Goal: Task Accomplishment & Management: Use online tool/utility

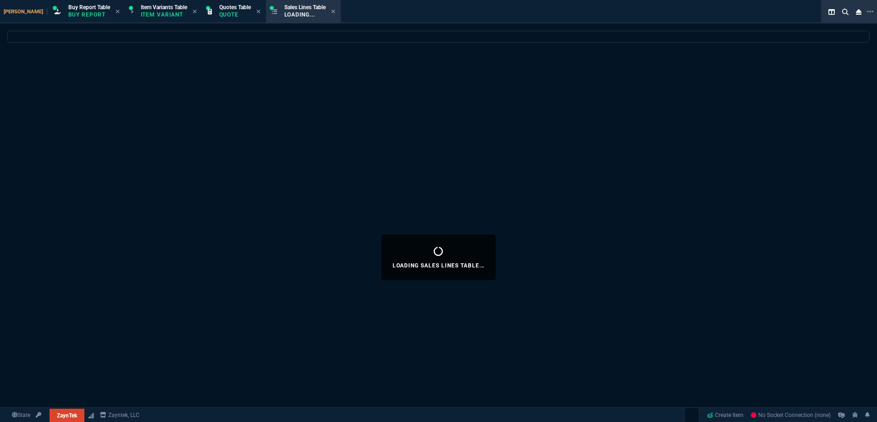
select select "1: BROV"
select select
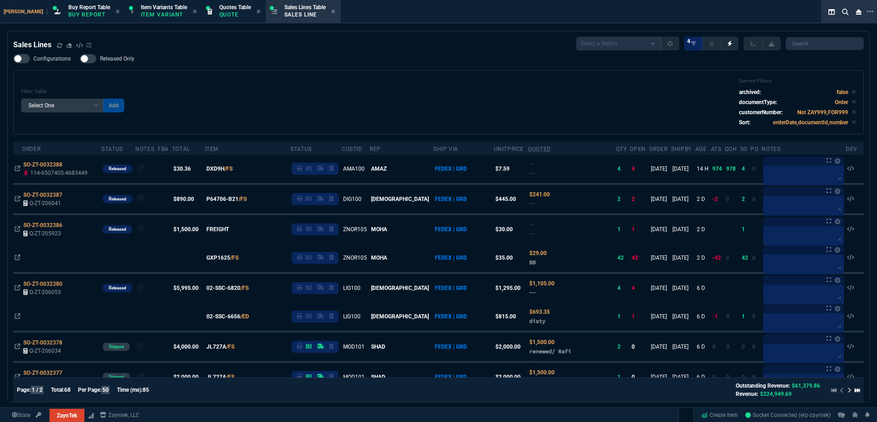
click at [336, 112] on div "Filter Table Select One Add Filter () Age () ATS () Cond (itemVariantCode) Cust…" at bounding box center [438, 102] width 835 height 49
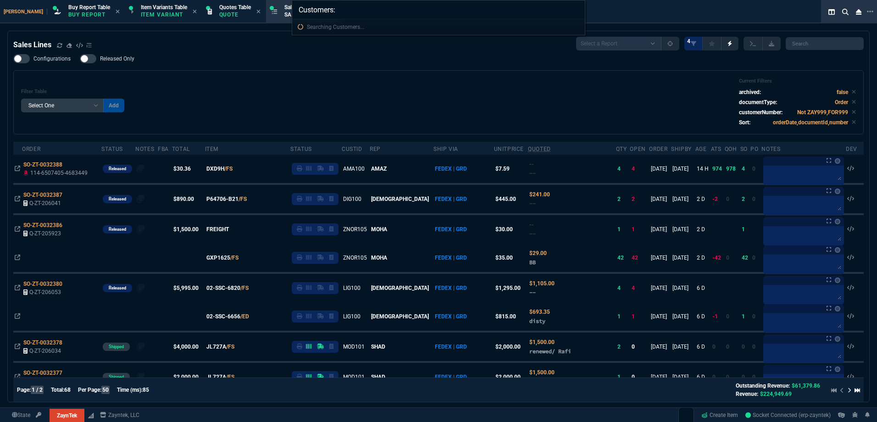
type input "Customers: Digicom"
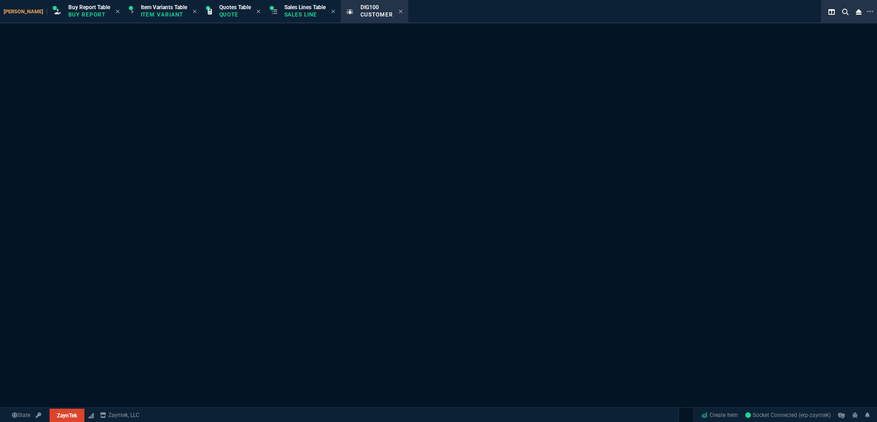
select select "1: quotes"
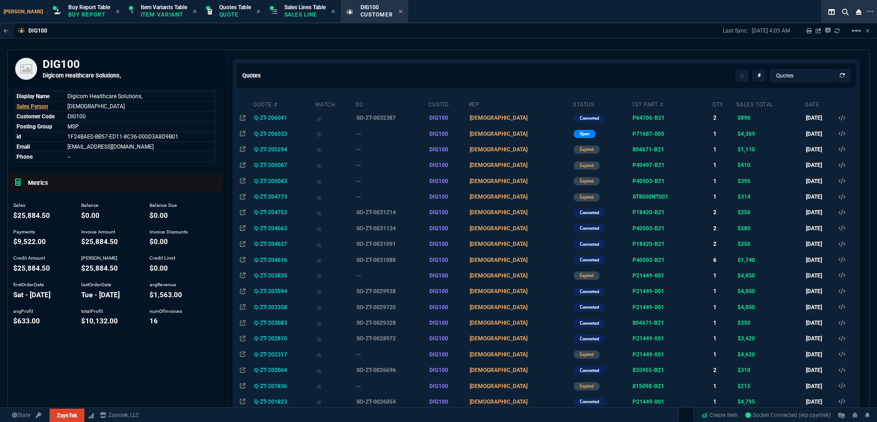
click at [383, 215] on td "SO-ZT-0031214" at bounding box center [391, 213] width 73 height 16
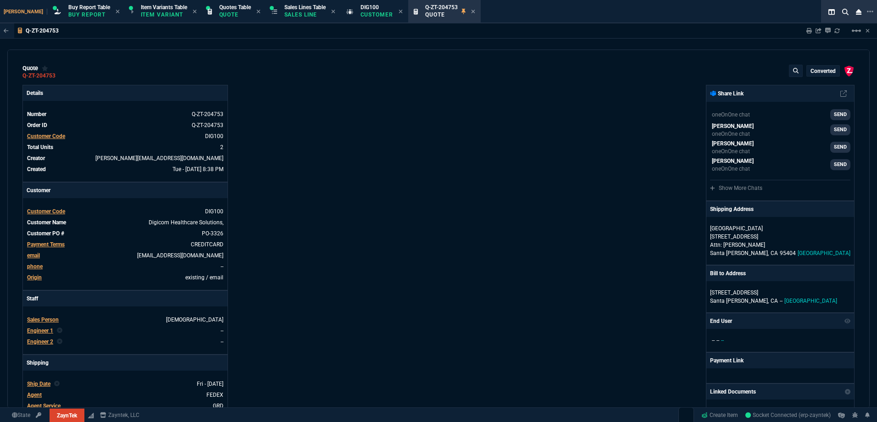
type input "32"
type input "40"
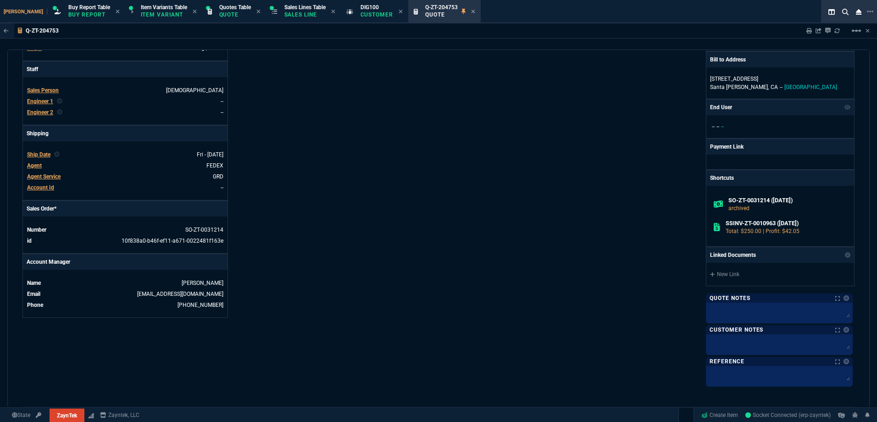
type input "601"
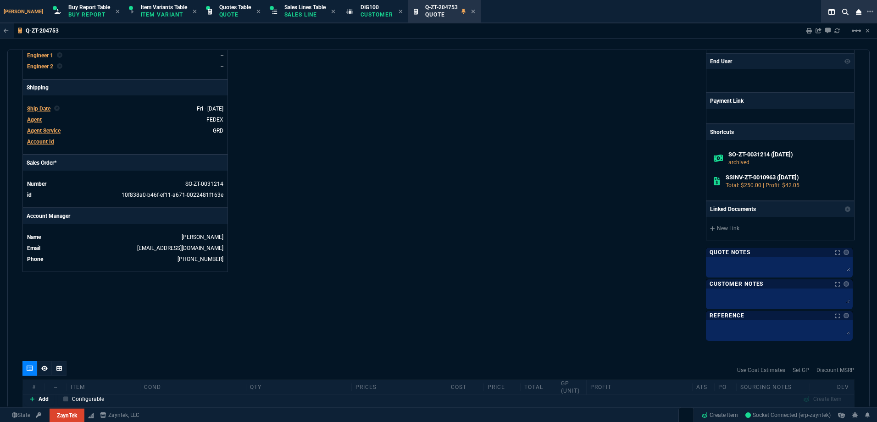
type input "79"
click at [293, 11] on p "Sales Line" at bounding box center [304, 14] width 41 height 7
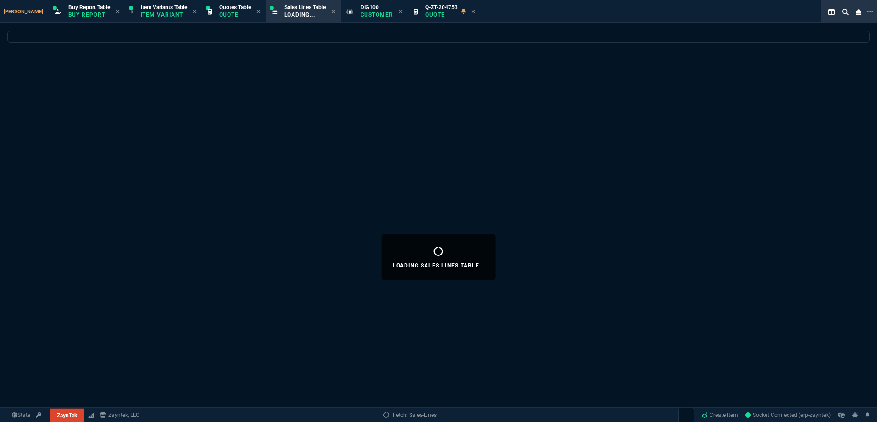
click at [471, 11] on icon at bounding box center [473, 12] width 4 height 6
select select
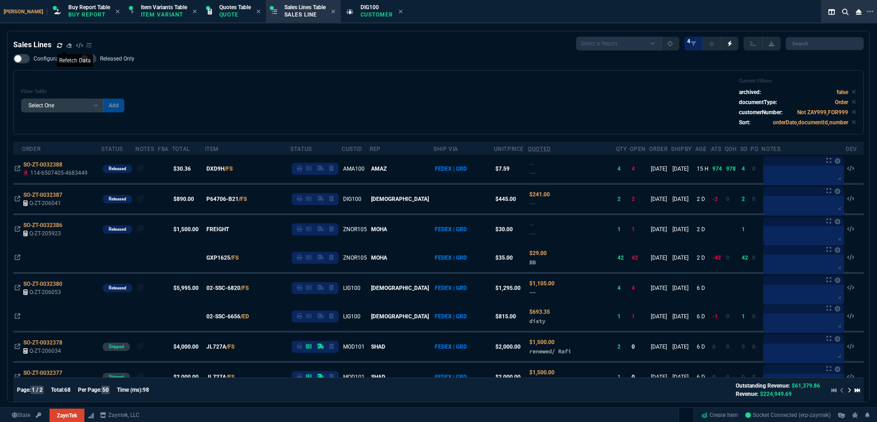
click at [59, 45] on icon at bounding box center [60, 46] width 6 height 6
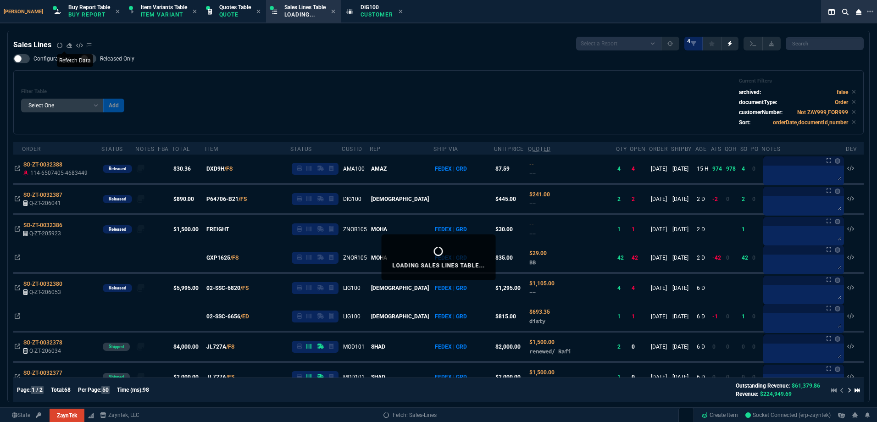
click at [302, 83] on div "Filter Table Select One Add Filter () Age () ATS () Cond (itemVariantCode) Cust…" at bounding box center [438, 102] width 835 height 49
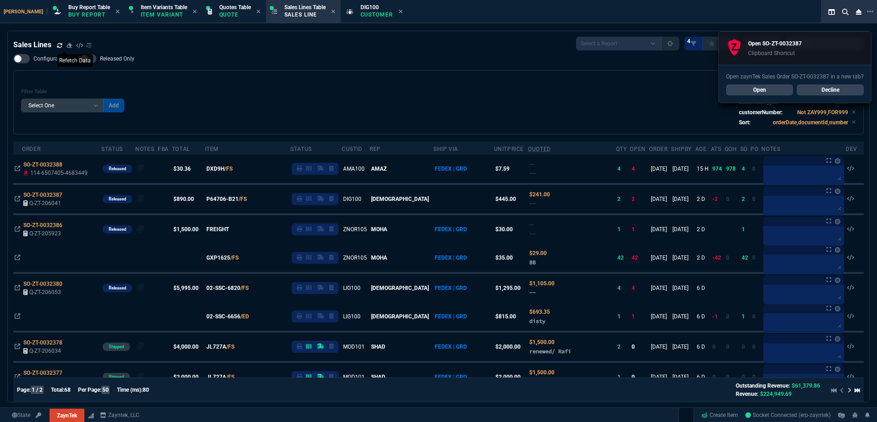
click at [288, 104] on div "Filter Table Select One Add Filter () Age () ATS () Cond (itemVariantCode) Cust…" at bounding box center [438, 102] width 835 height 49
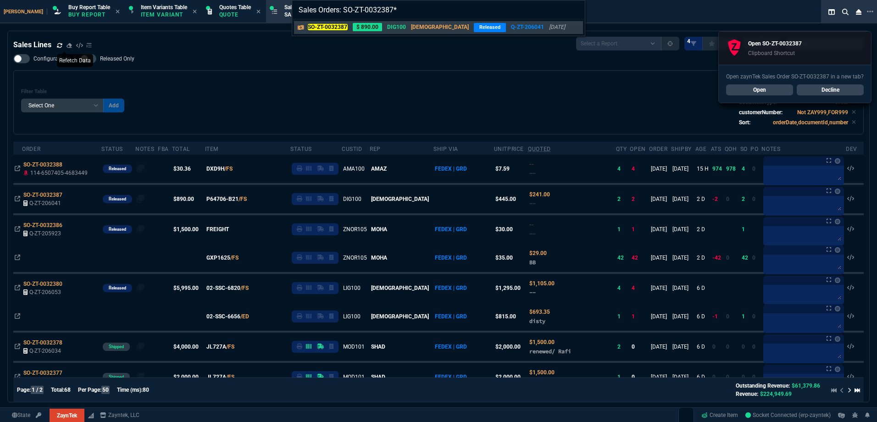
type input "Sales Orders: SO-ZT-0032387"
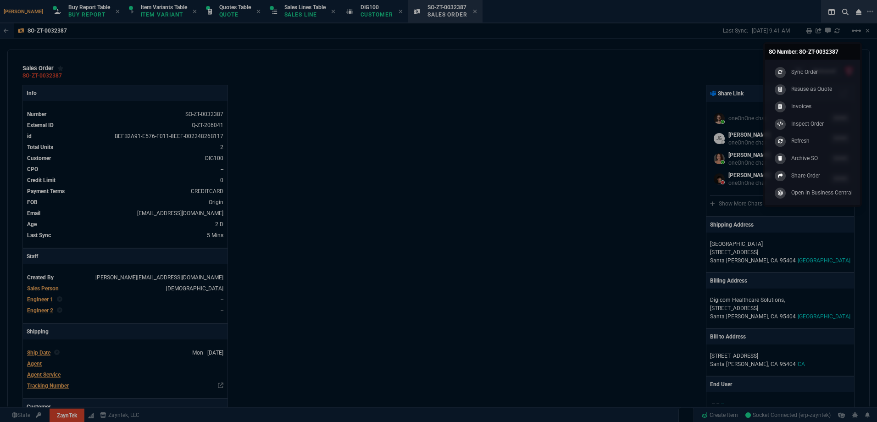
select select "1: BROV"
click at [829, 69] on link "Sync Order" at bounding box center [813, 71] width 88 height 17
drag, startPoint x: 527, startPoint y: 107, endPoint x: 520, endPoint y: 107, distance: 6.9
click at [524, 107] on div "ZaynTek, LLC 2609 Technology Dr Suite 200 Plano, TX 75074 Share Link oneOnOne c…" at bounding box center [646, 373] width 416 height 577
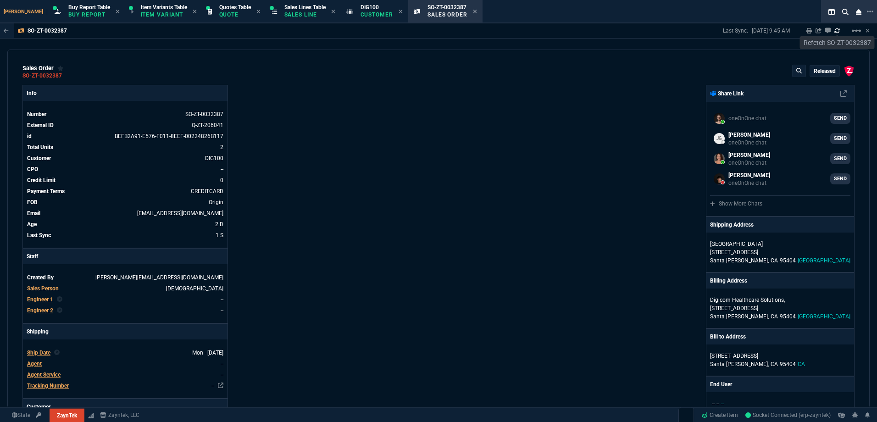
click at [837, 30] on icon at bounding box center [837, 31] width 6 height 6
click at [295, 13] on p "Sales Line" at bounding box center [304, 14] width 41 height 7
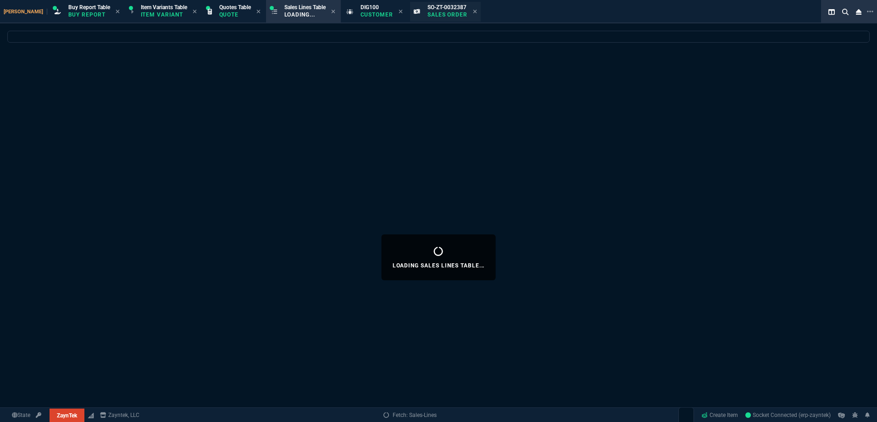
click at [399, 14] on icon at bounding box center [401, 12] width 4 height 6
select select
